Goal: Task Accomplishment & Management: Use online tool/utility

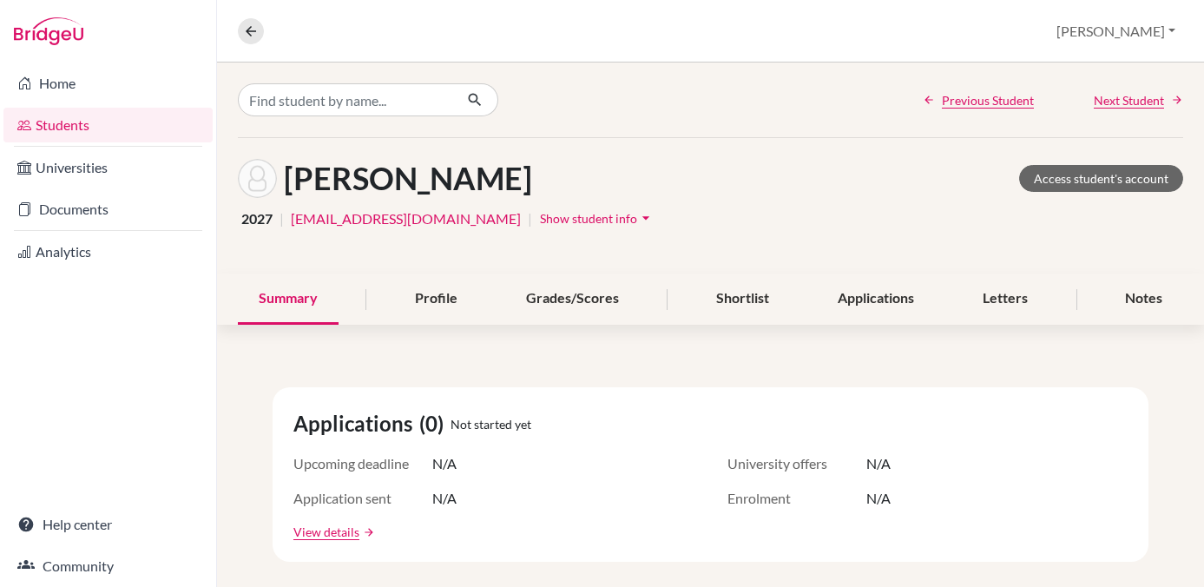
click at [62, 119] on link "Students" at bounding box center [107, 125] width 209 height 35
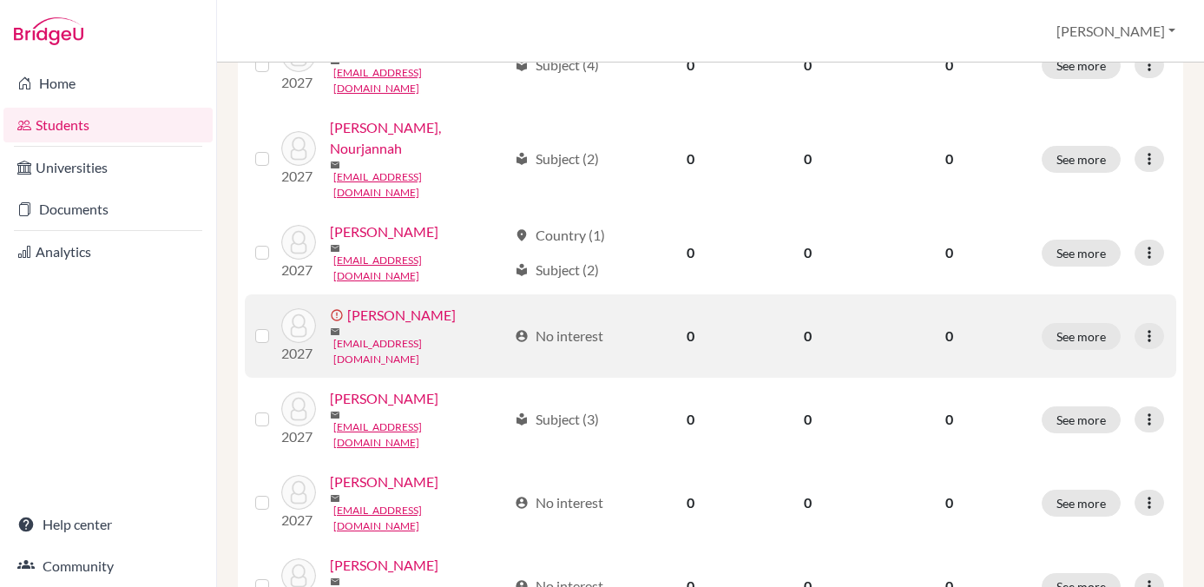
scroll to position [684, 0]
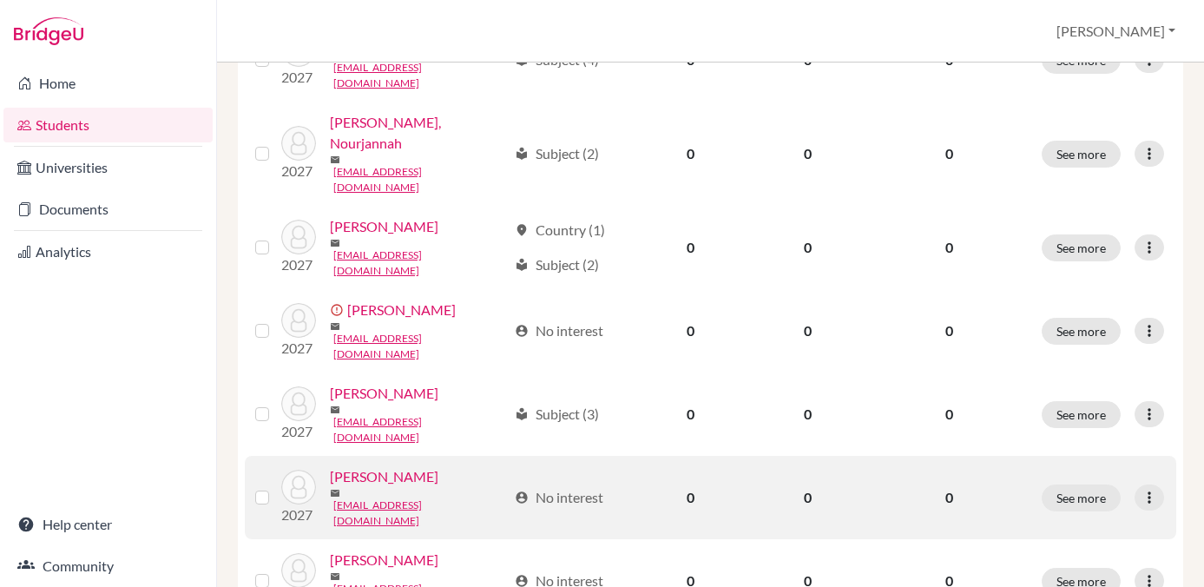
click at [401, 466] on link "[PERSON_NAME]" at bounding box center [384, 476] width 108 height 21
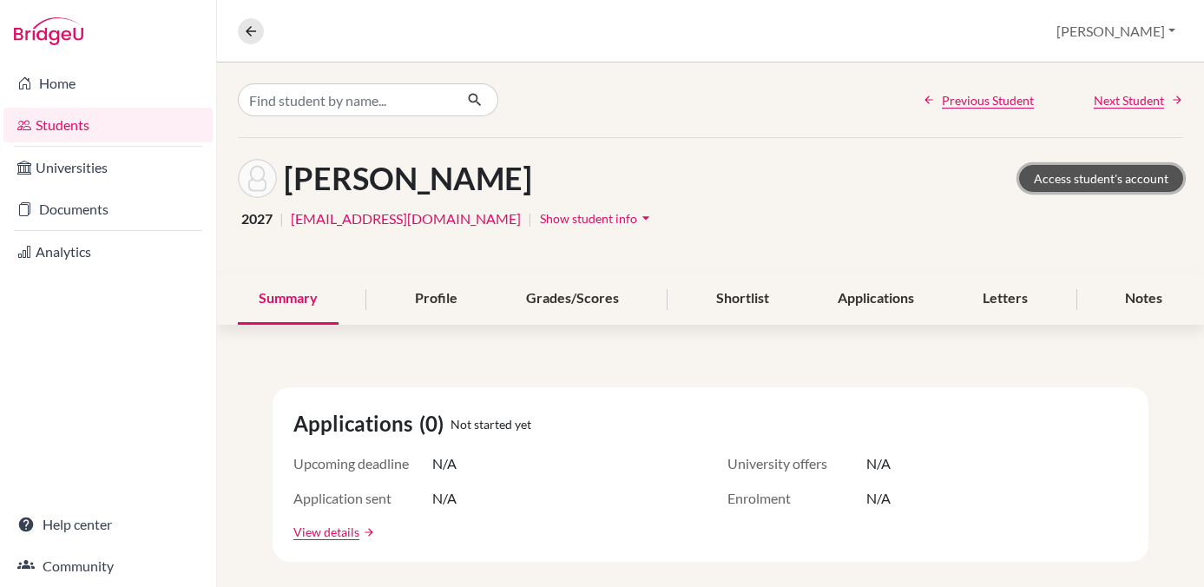
click at [1094, 176] on link "Access student's account" at bounding box center [1101, 178] width 164 height 27
